Goal: Transaction & Acquisition: Subscribe to service/newsletter

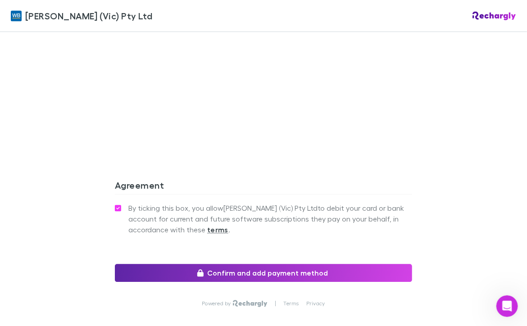
scroll to position [840, 0]
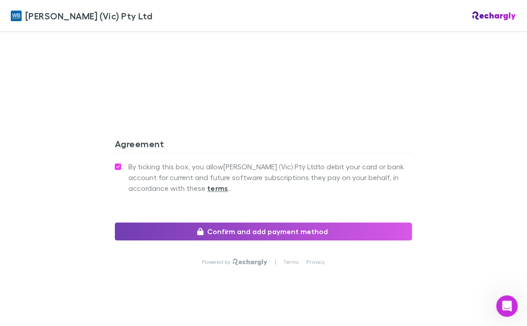
click at [246, 222] on button "Confirm and add payment method" at bounding box center [263, 231] width 297 height 18
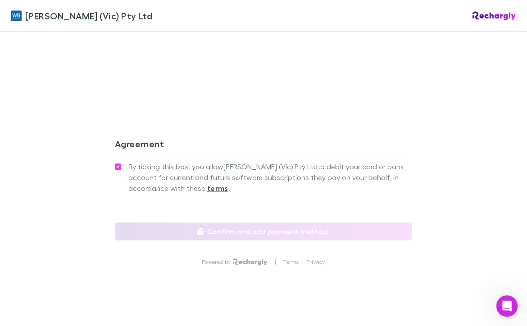
scroll to position [872, 0]
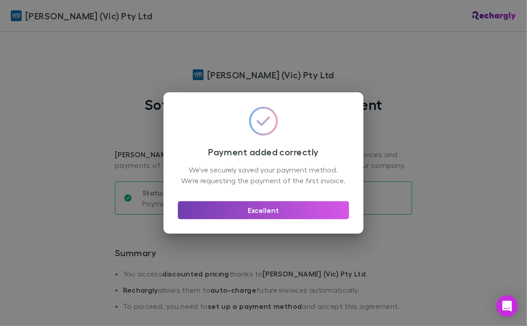
click at [295, 219] on button "Excellent" at bounding box center [263, 210] width 171 height 18
